Goal: Information Seeking & Learning: Understand process/instructions

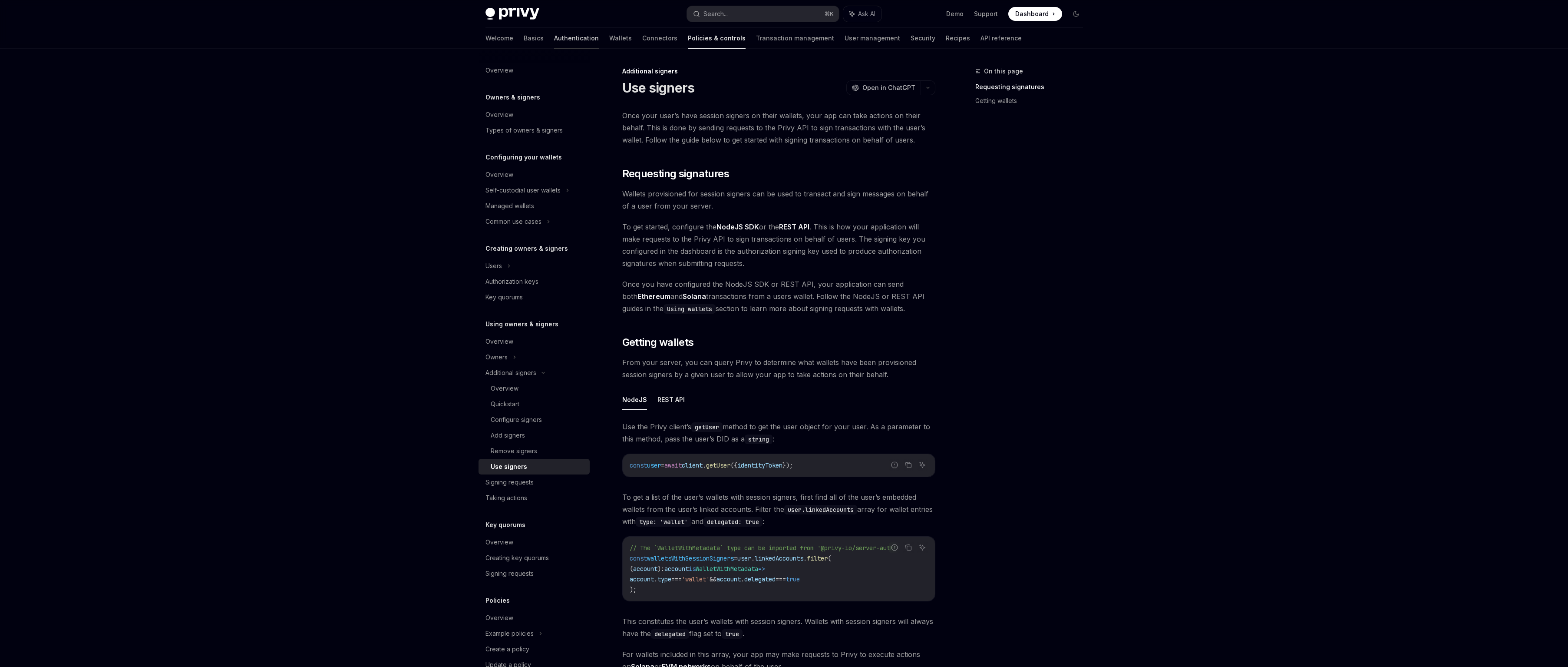
click at [555, 40] on link "Authentication" at bounding box center [576, 38] width 44 height 21
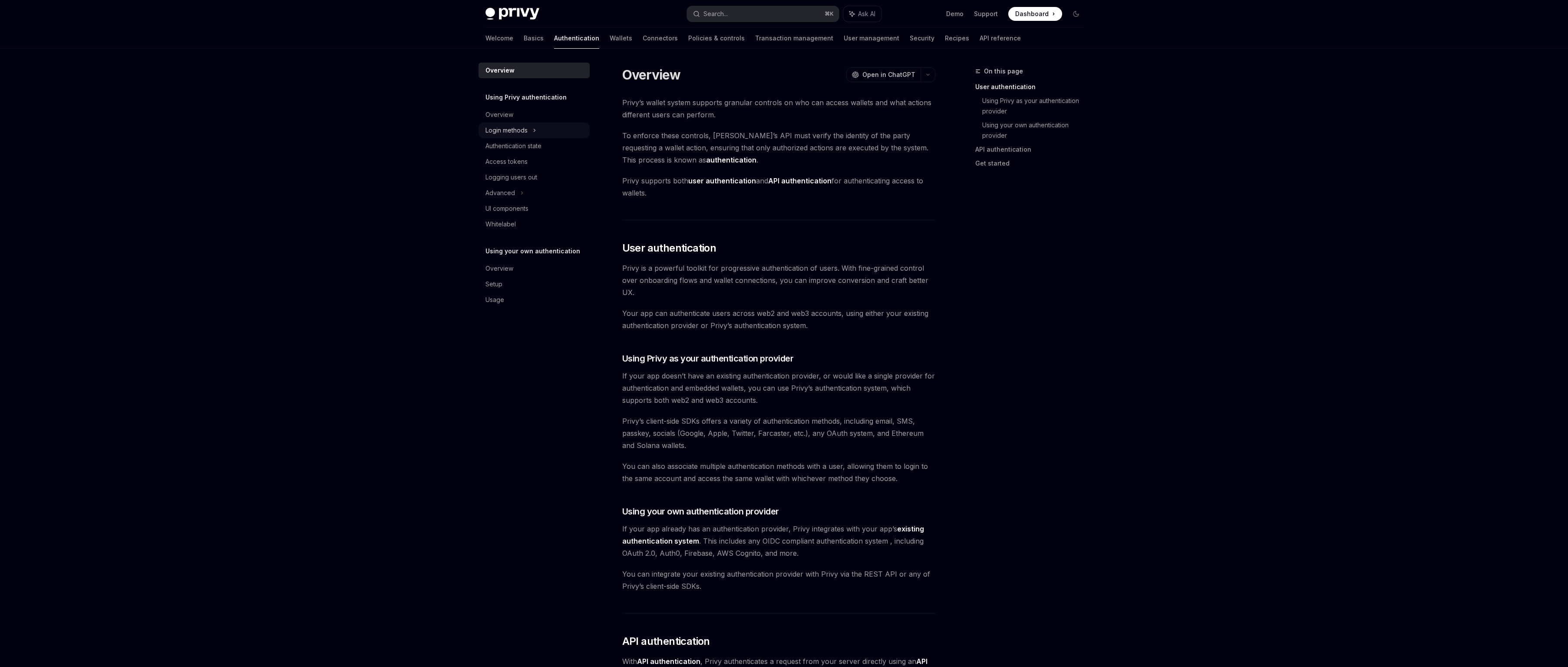
click at [526, 130] on div "Login methods" at bounding box center [506, 130] width 42 height 10
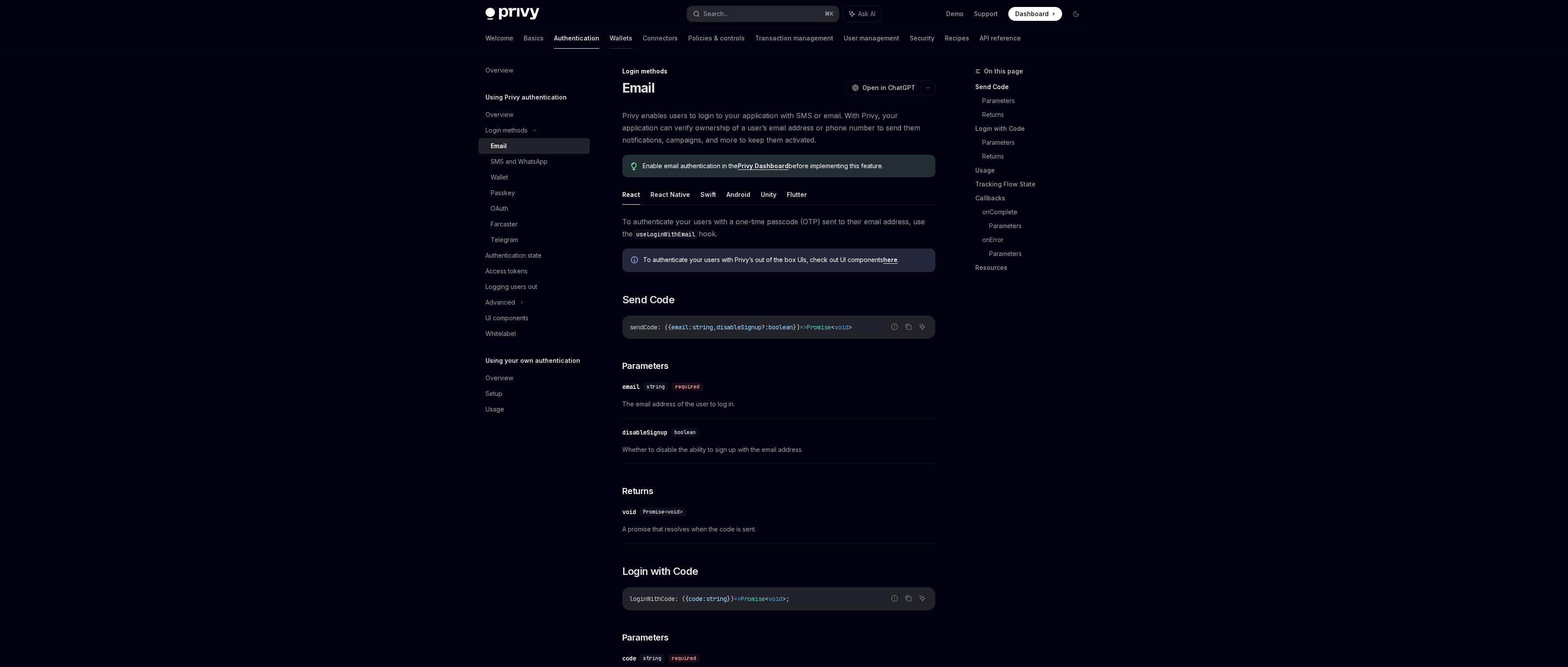
click at [610, 35] on link "Wallets" at bounding box center [621, 38] width 23 height 21
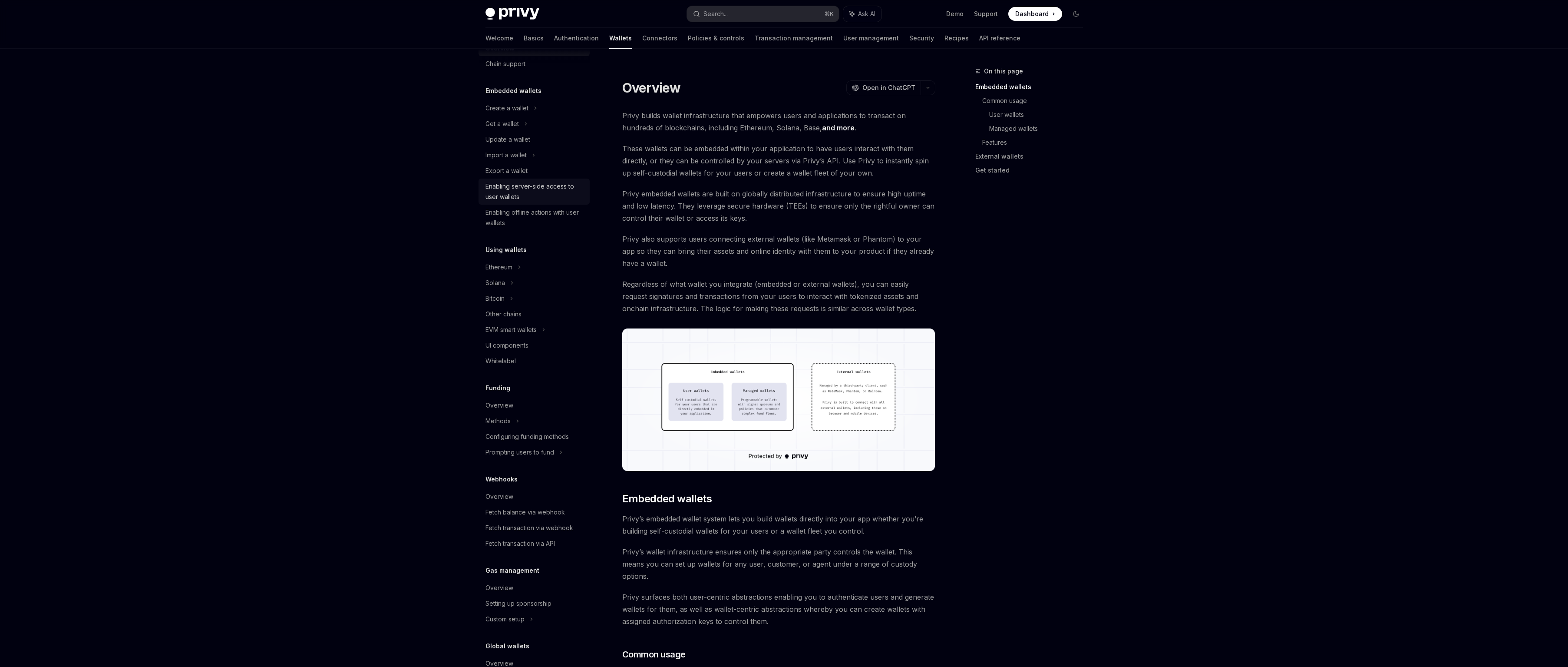
scroll to position [34, 0]
click at [554, 37] on link "Authentication" at bounding box center [576, 38] width 44 height 21
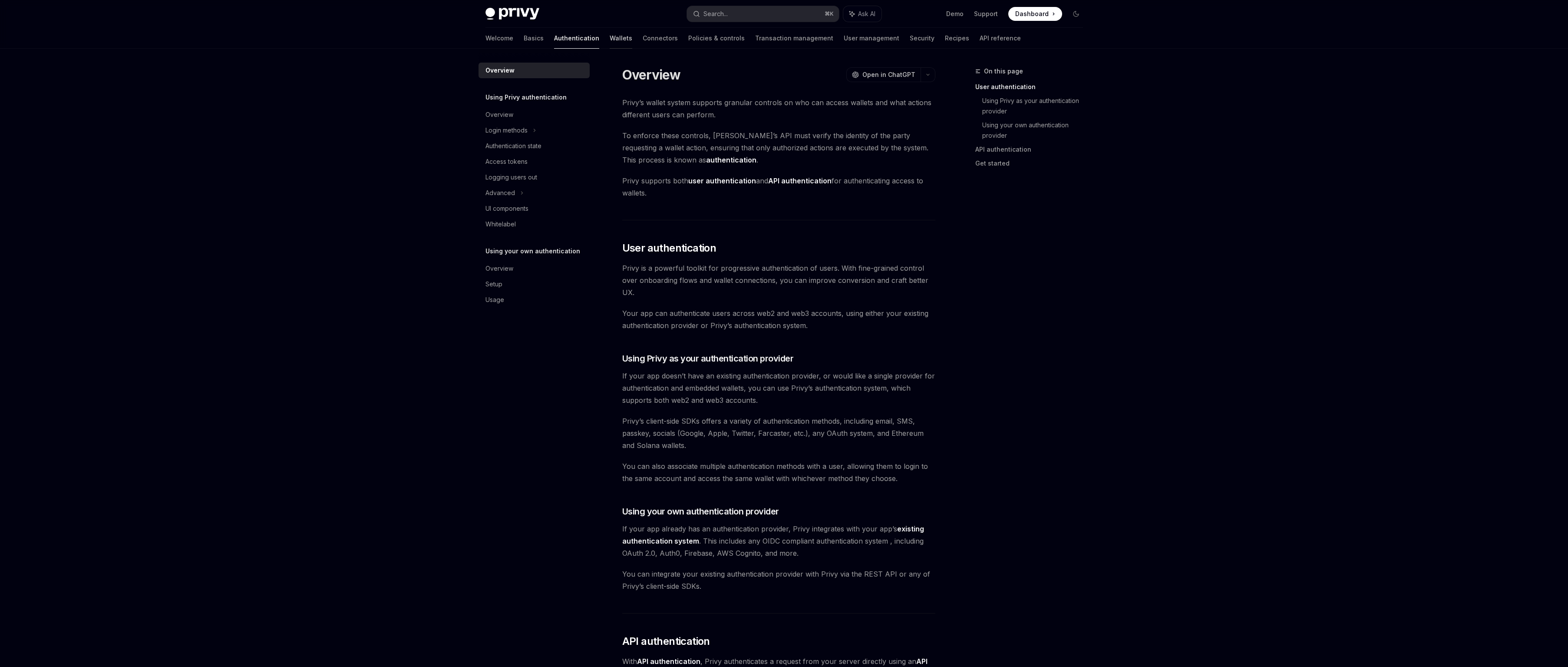
click at [610, 40] on link "Wallets" at bounding box center [621, 38] width 23 height 21
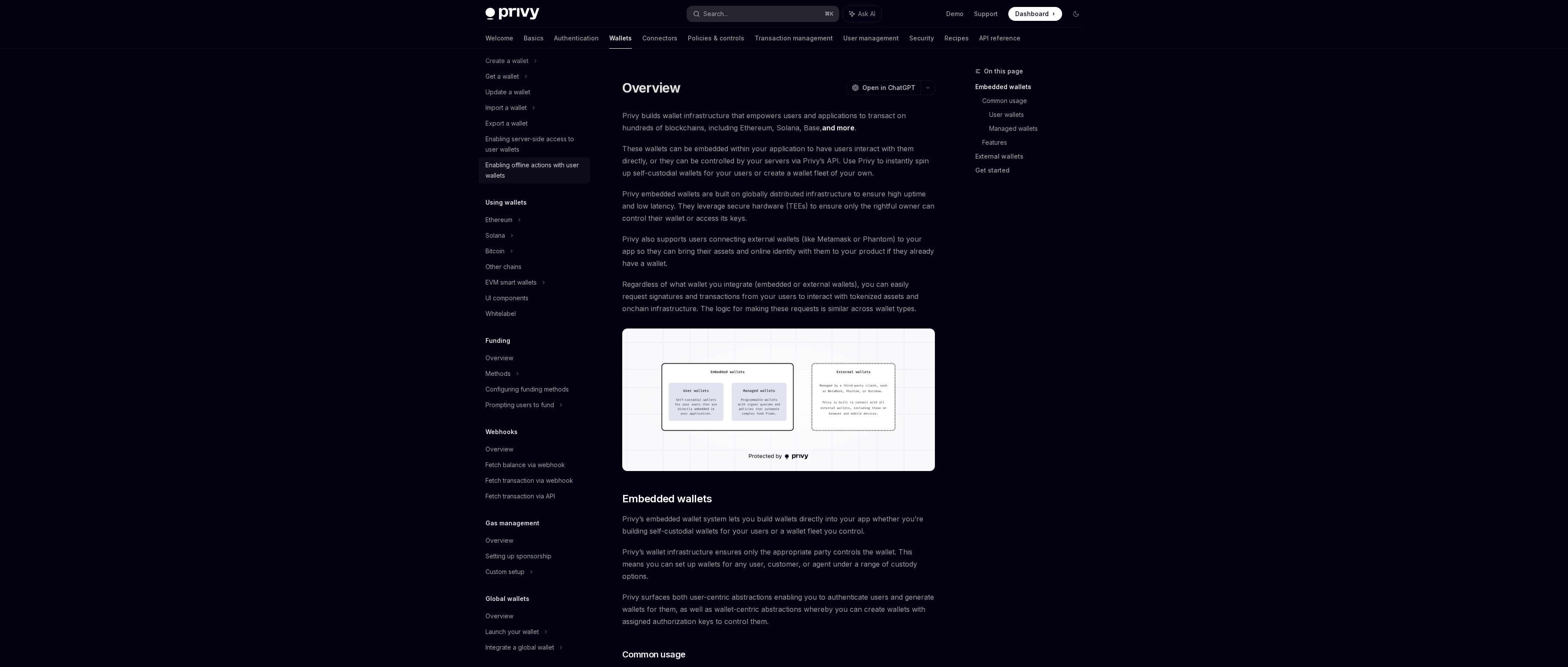
scroll to position [75, 0]
click at [508, 235] on div "Solana" at bounding box center [534, 235] width 111 height 16
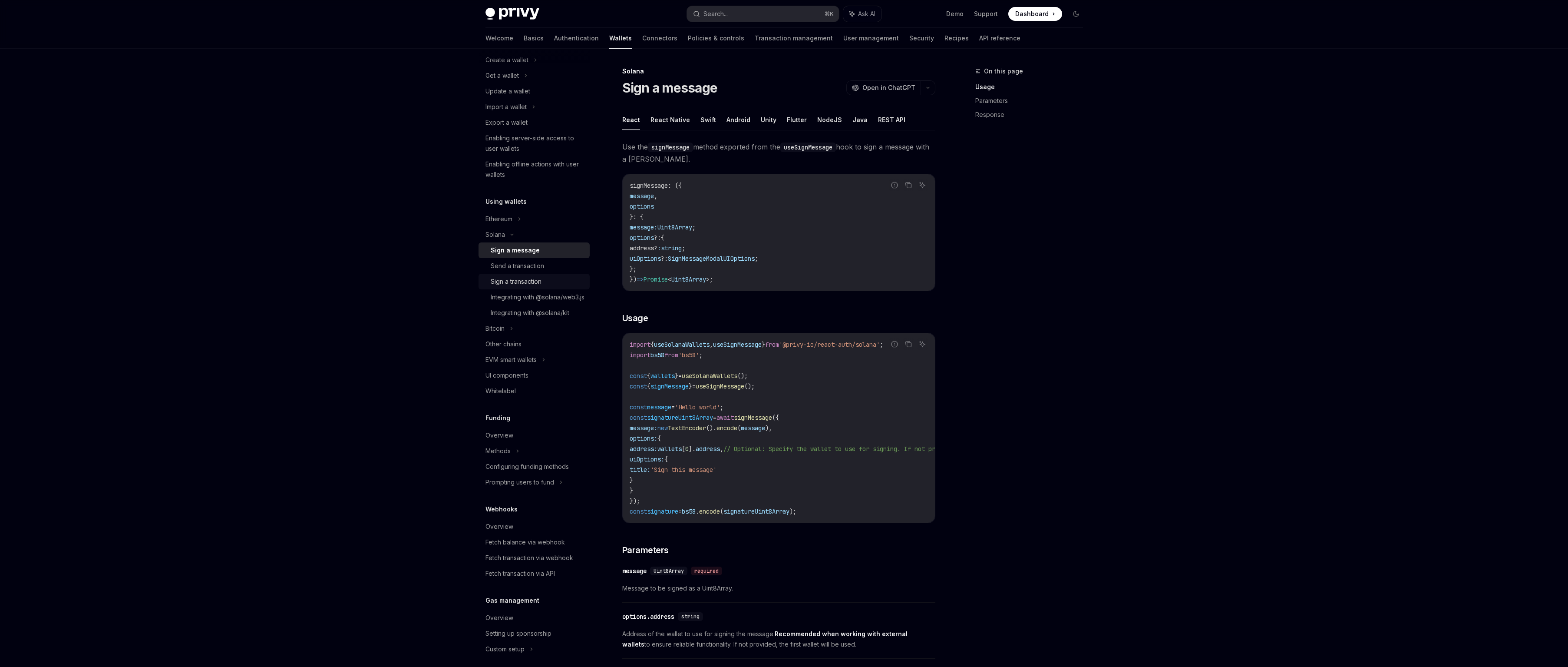
click at [523, 280] on div "Sign a transaction" at bounding box center [516, 281] width 51 height 10
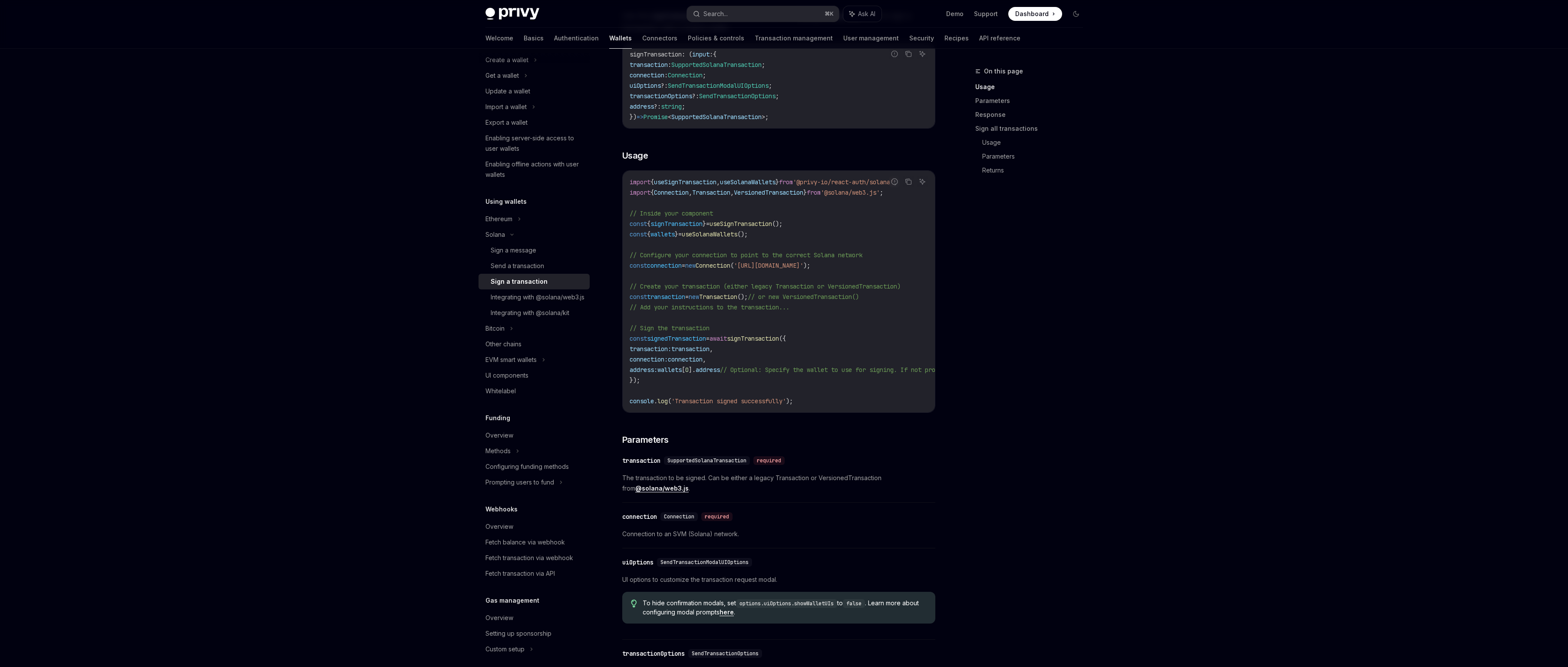
scroll to position [170, 0]
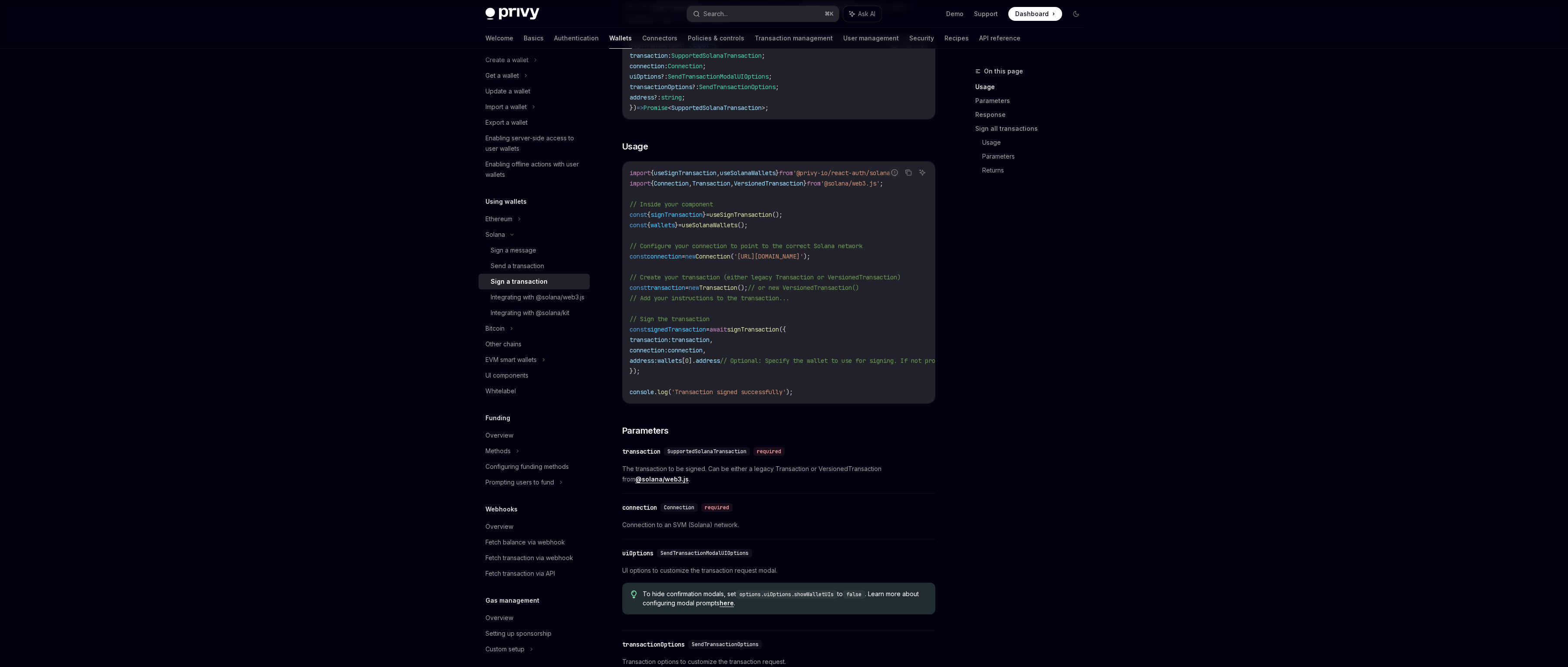
click at [717, 363] on span "address" at bounding box center [708, 361] width 24 height 8
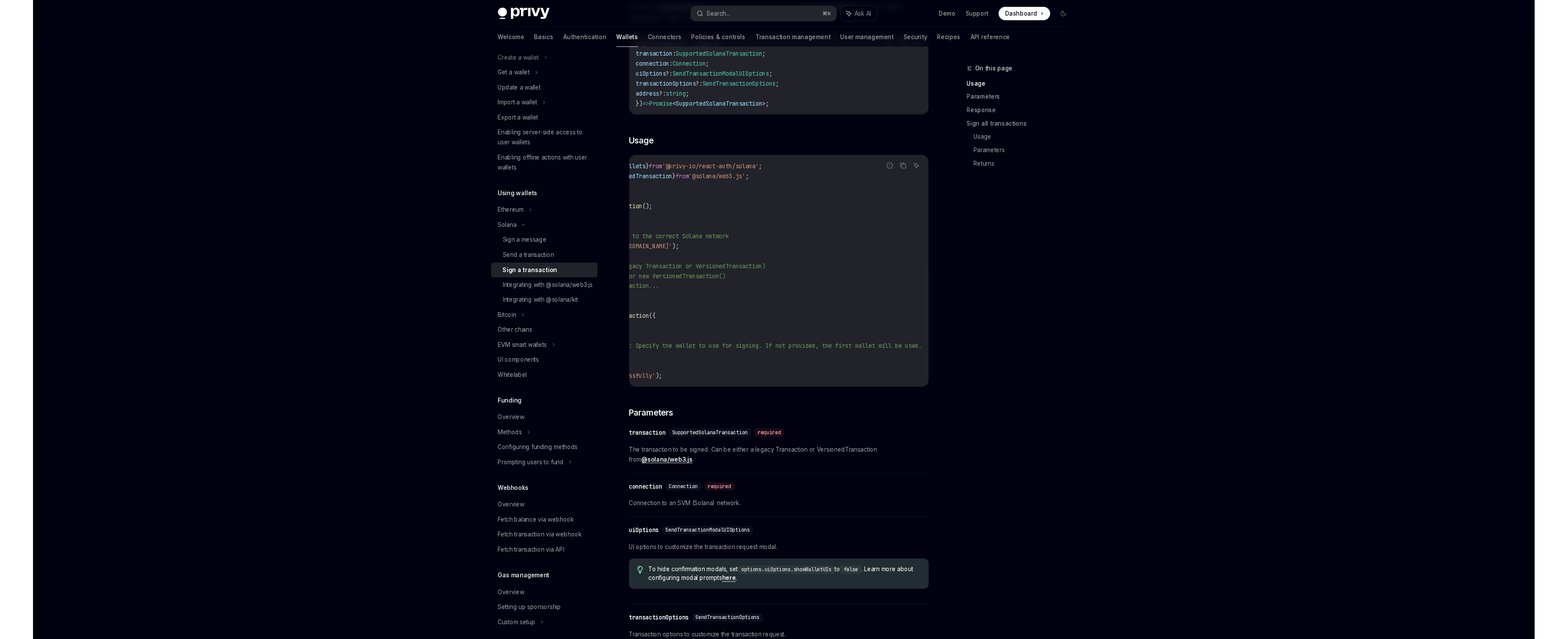
scroll to position [0, 0]
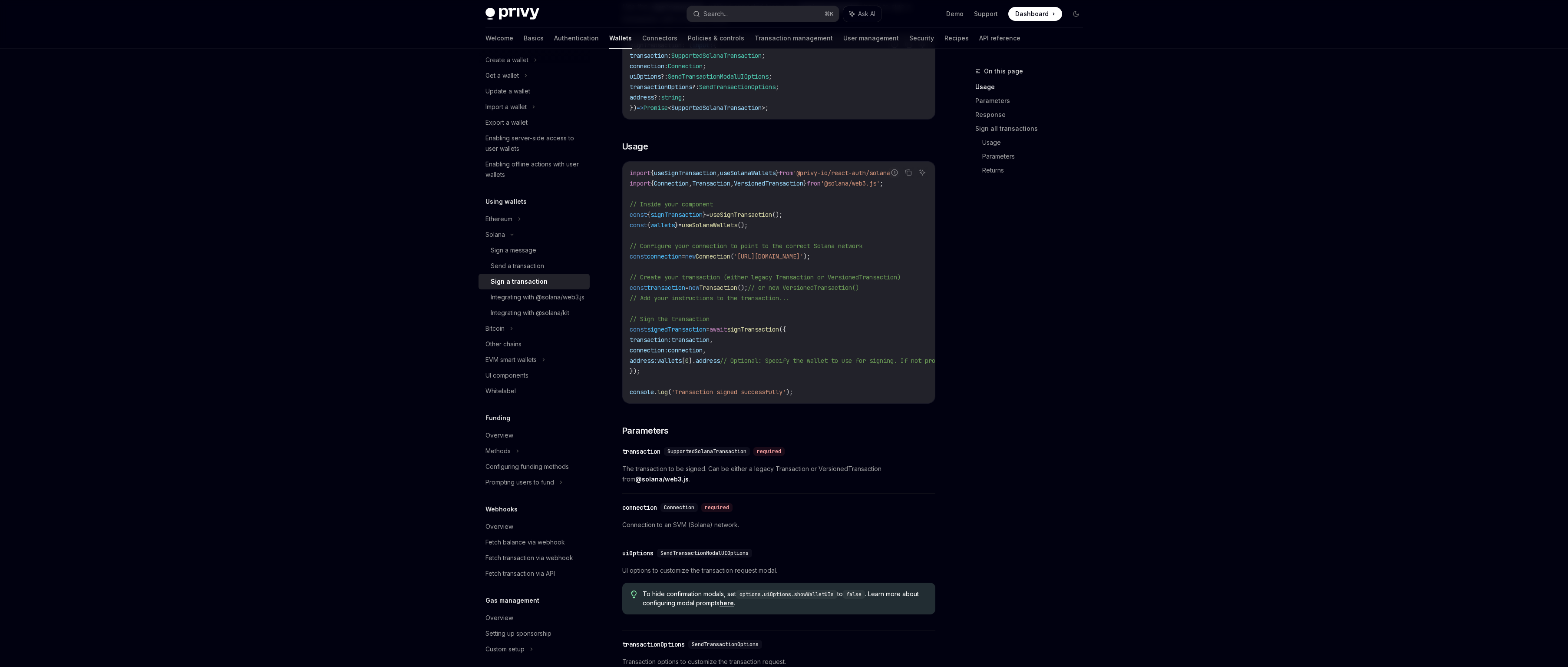
click at [695, 377] on code "import { useSignTransaction , useSolanaWallets } from '@privy-io/react-auth/sol…" at bounding box center [857, 282] width 455 height 230
click at [765, 384] on code "import { useSignTransaction , useSolanaWallets } from '@privy-io/react-auth/sol…" at bounding box center [857, 282] width 455 height 230
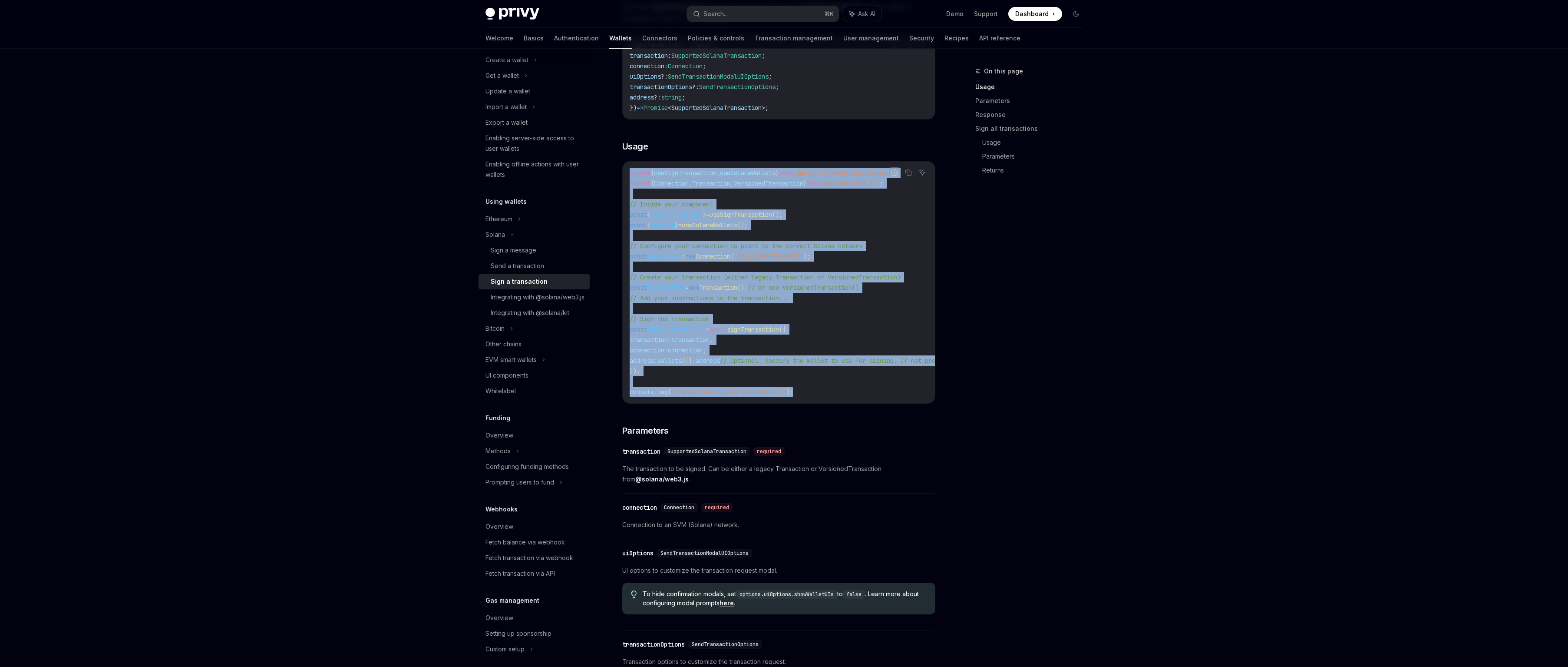
drag, startPoint x: 811, startPoint y: 397, endPoint x: 623, endPoint y: 171, distance: 294.0
click at [623, 171] on div "import { useSignTransaction , useSolanaWallets } from '@privy-io/react-auth/sol…" at bounding box center [779, 282] width 312 height 242
copy code "import { useSignTransaction , useSolanaWallets } from '@privy-io/react-auth/sol…"
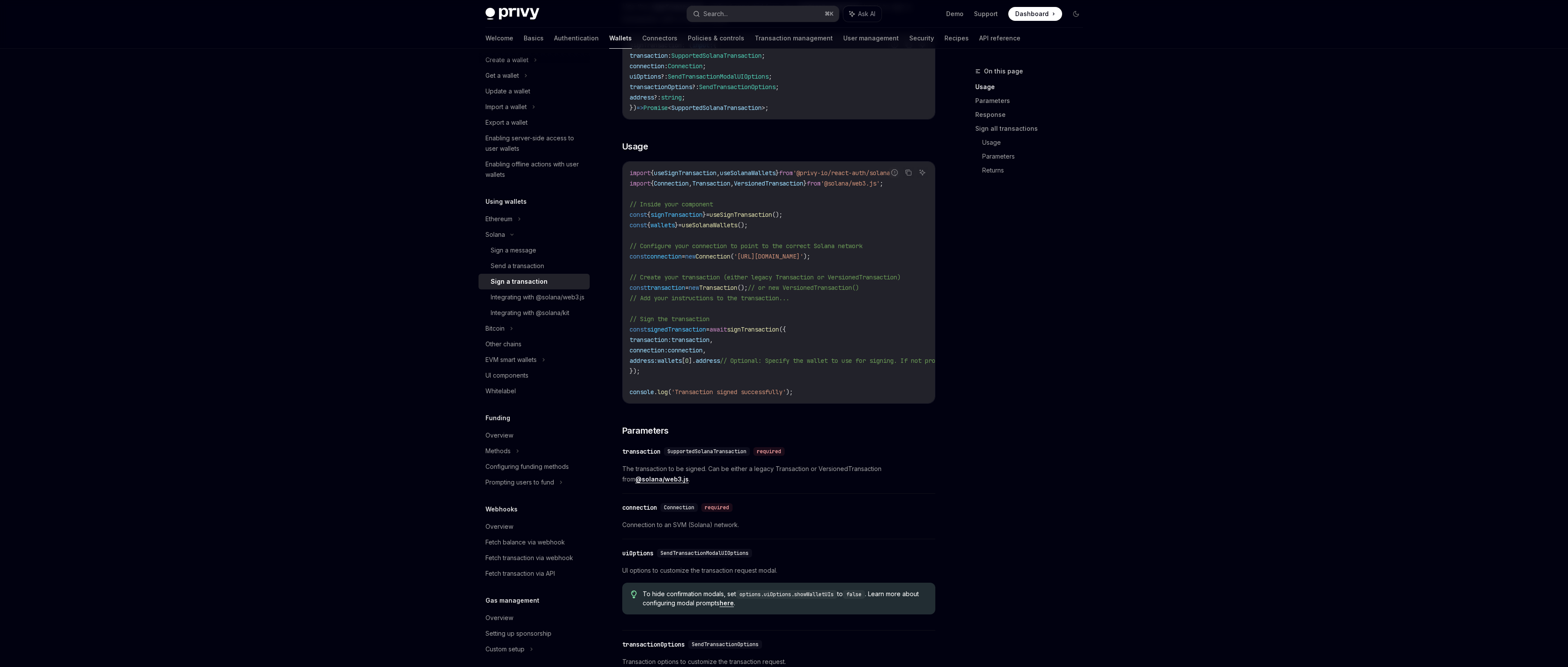
click at [713, 314] on code "import { useSignTransaction , useSolanaWallets } from '@privy-io/react-auth/sol…" at bounding box center [857, 282] width 455 height 230
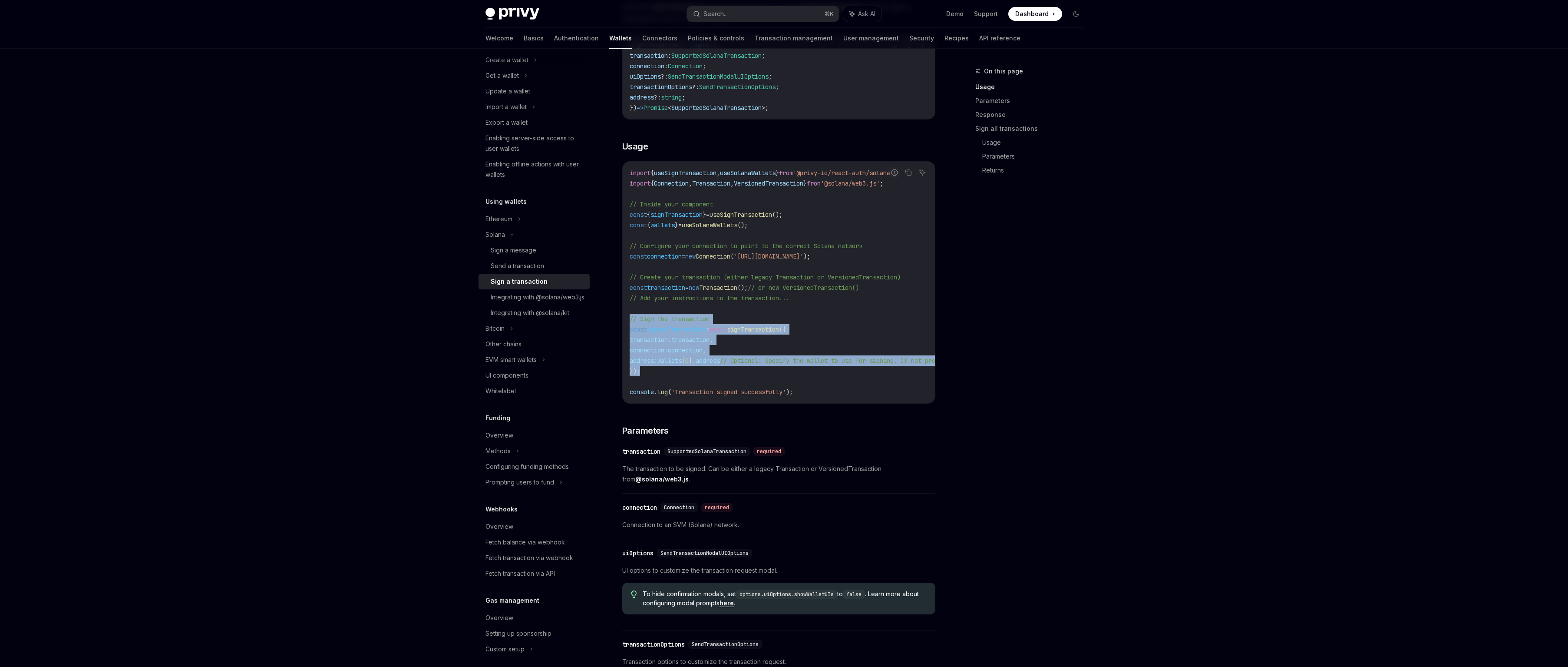
drag, startPoint x: 670, startPoint y: 368, endPoint x: 612, endPoint y: 320, distance: 75.3
copy code "// Sign the transaction const signedTransaction = await signTransaction ({ tran…"
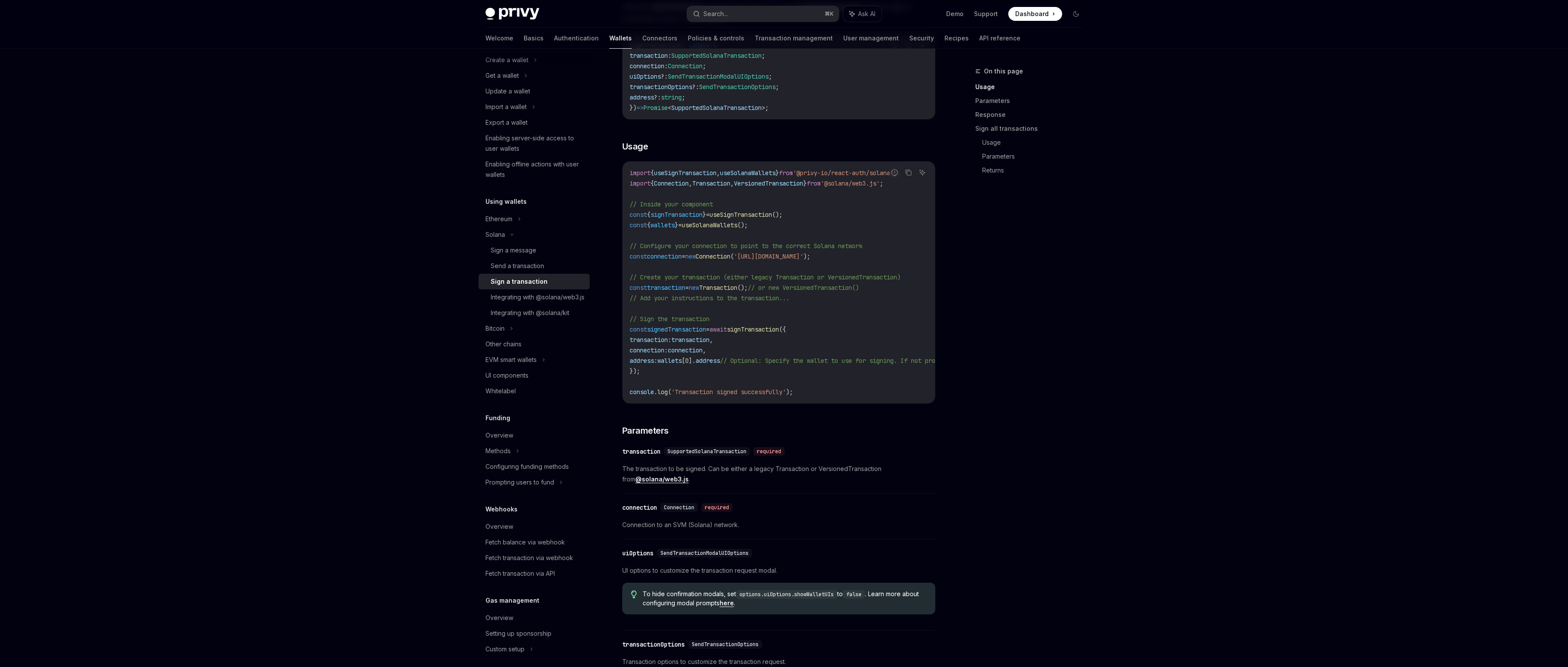
type textarea "*"
